Goal: Communication & Community: Answer question/provide support

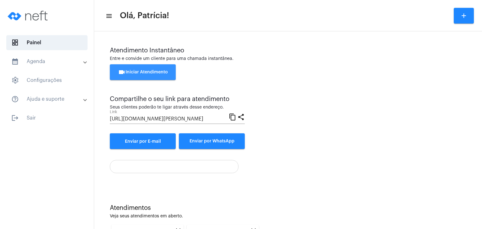
click at [153, 76] on button "videocam Iniciar Atendimento" at bounding box center [143, 72] width 66 height 16
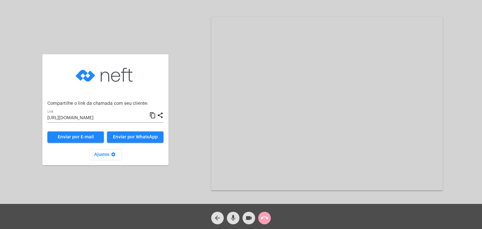
click at [266, 220] on mat-icon "call_end" at bounding box center [265, 218] width 8 height 8
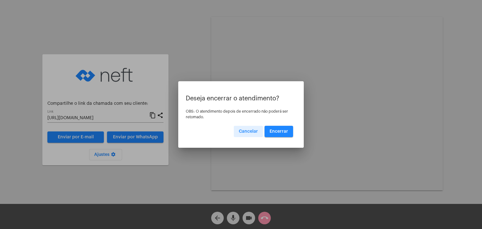
click at [275, 131] on span "Encerrar" at bounding box center [279, 131] width 19 height 4
